Goal: Task Accomplishment & Management: Complete application form

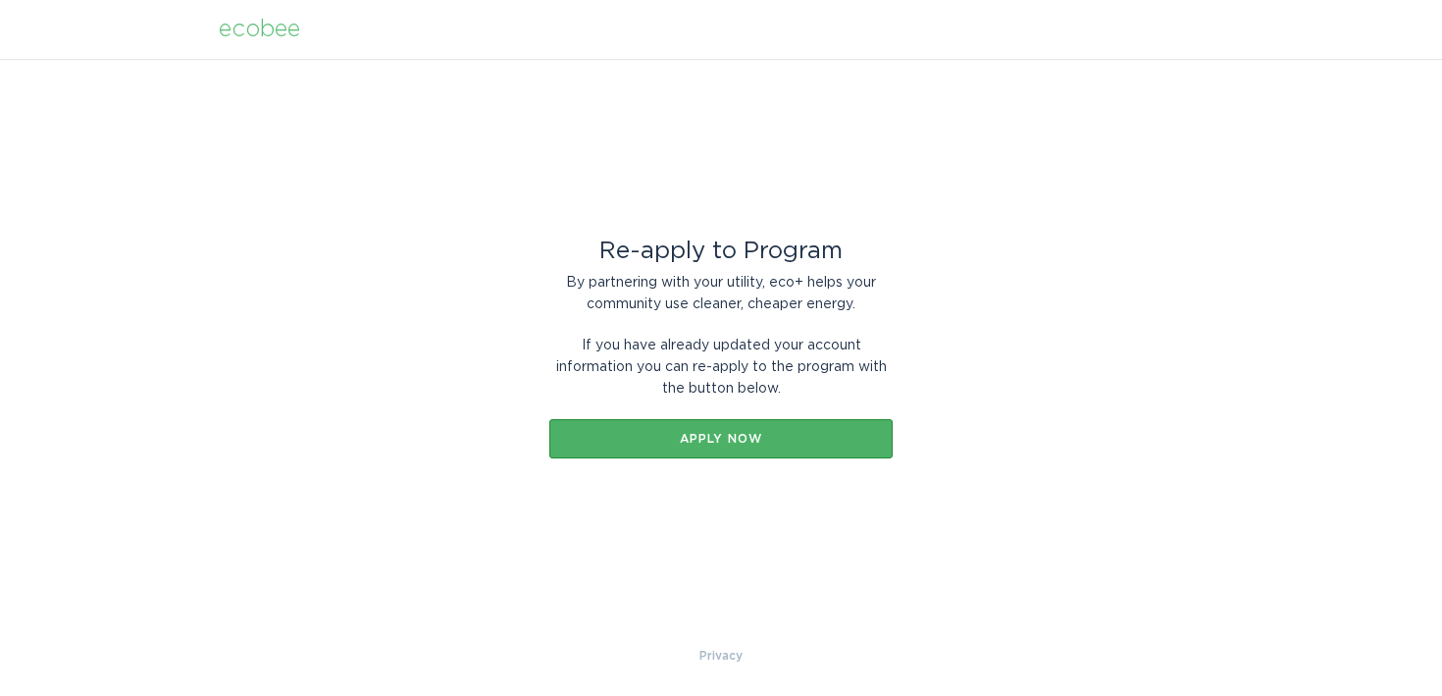
click at [719, 443] on div "Apply now" at bounding box center [721, 439] width 324 height 12
